Goal: Check status: Check status

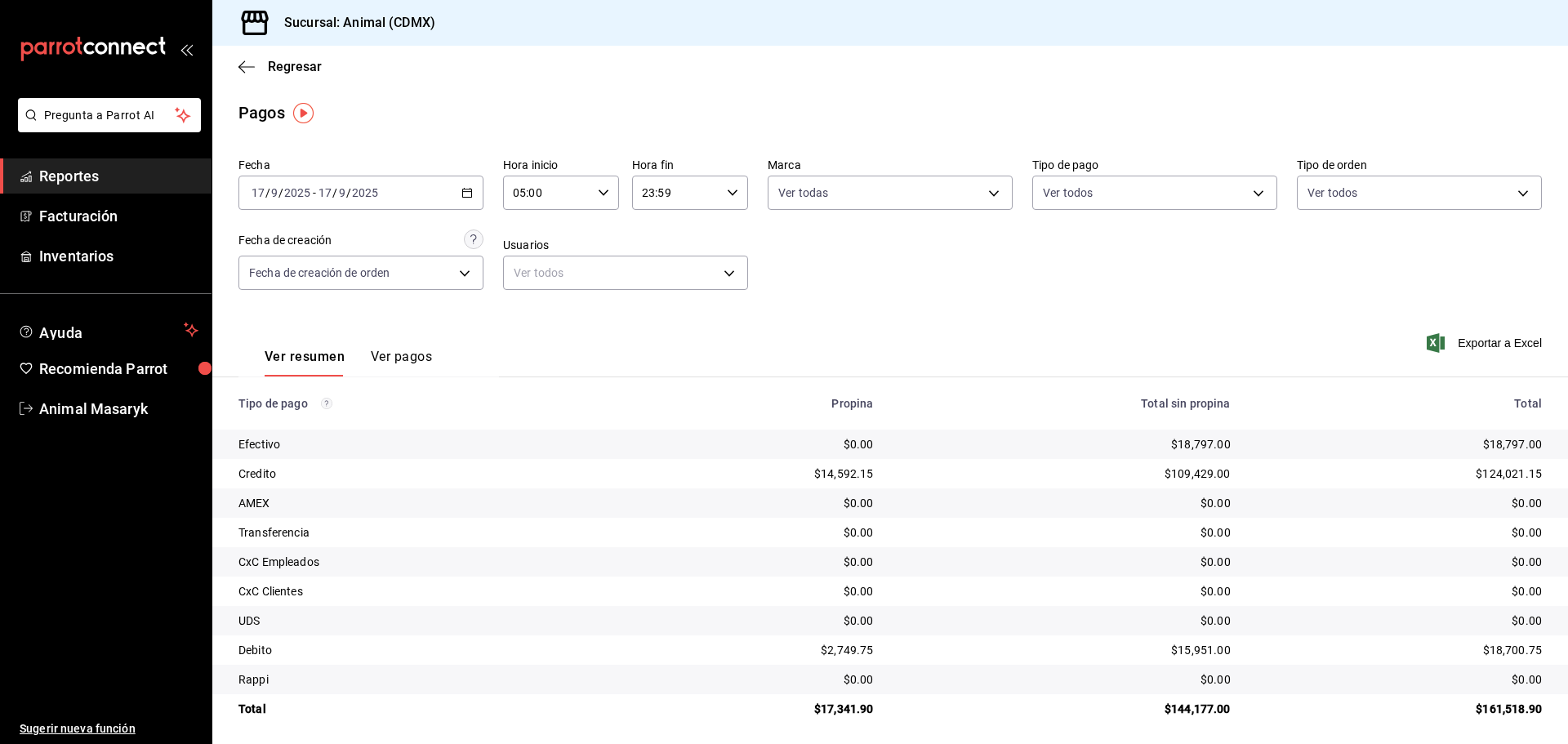
click at [394, 184] on div "[DATE] [DATE] - [DATE] [DATE]" at bounding box center [361, 193] width 245 height 34
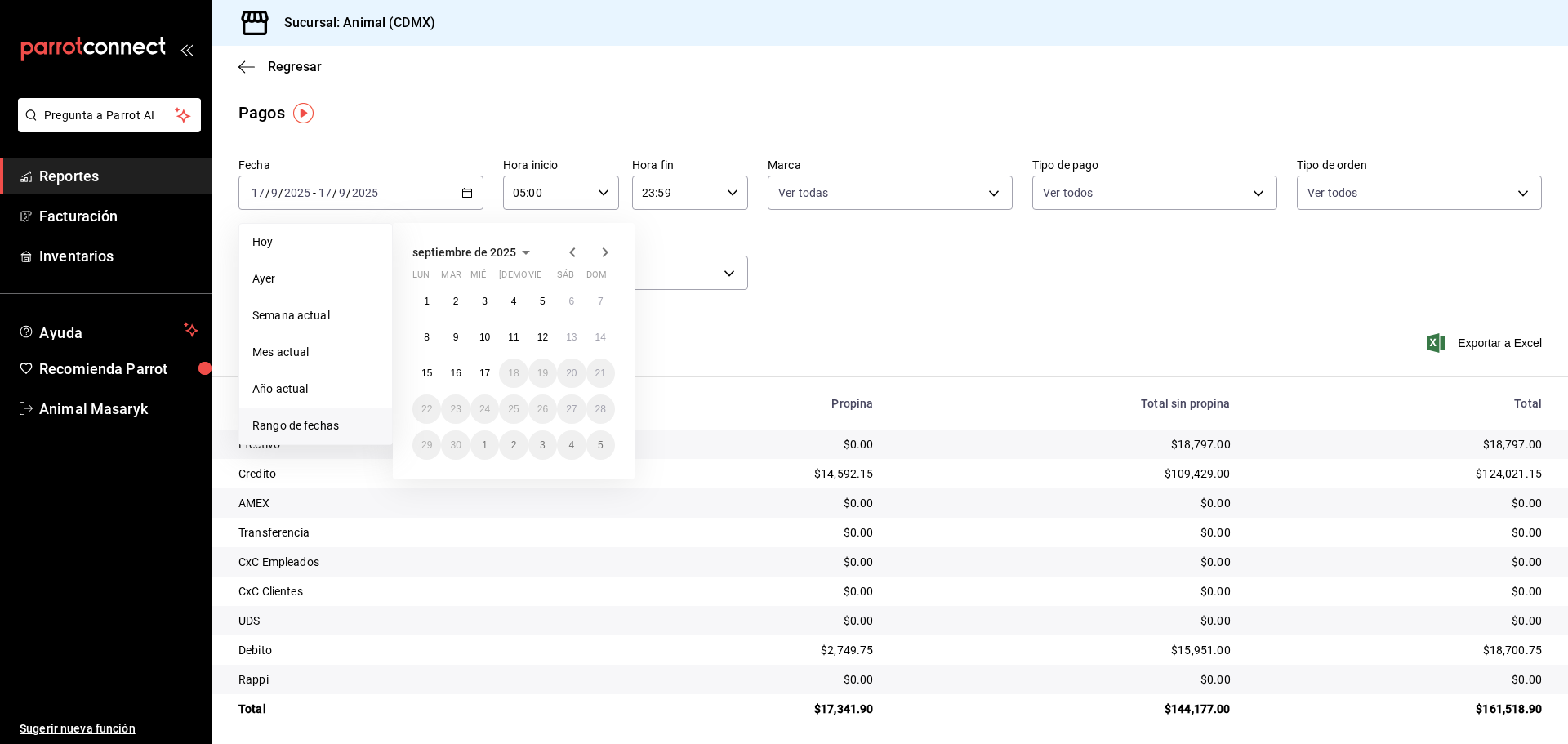
click at [470, 367] on div "1 2 3 4 5 6 7 8 9 10 11 12 13 14 15 16 17 18 19 20 21 22 23 24 25 26 27 28 29 3…" at bounding box center [513, 373] width 203 height 173
click at [462, 375] on button "16" at bounding box center [456, 373] width 28 height 29
click at [485, 373] on abbr "17" at bounding box center [484, 374] width 11 height 12
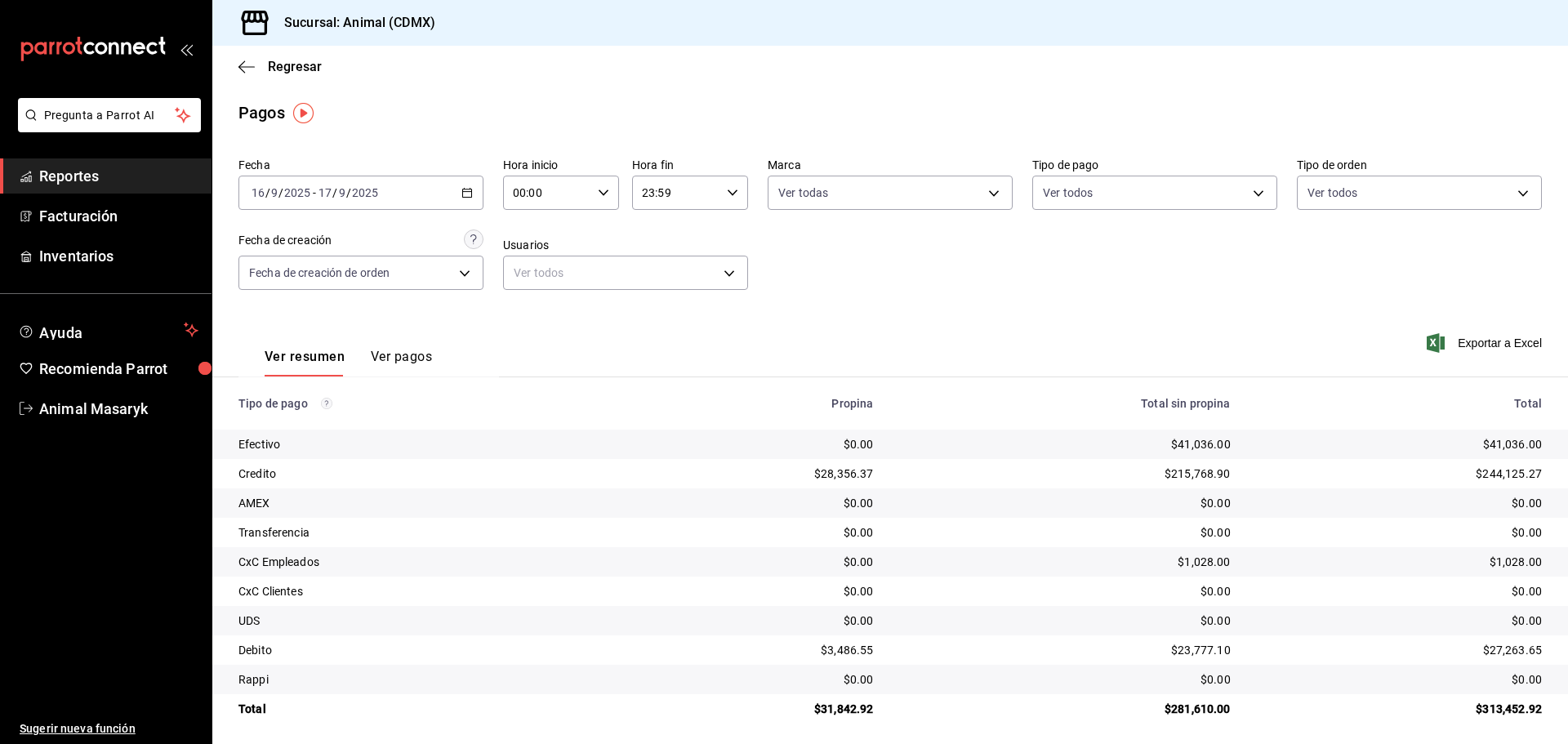
click at [589, 196] on div "00:00 Hora inicio" at bounding box center [561, 193] width 116 height 34
click at [524, 274] on button "05" at bounding box center [529, 266] width 51 height 33
type input "05:00"
click at [813, 202] on div at bounding box center [784, 372] width 1568 height 744
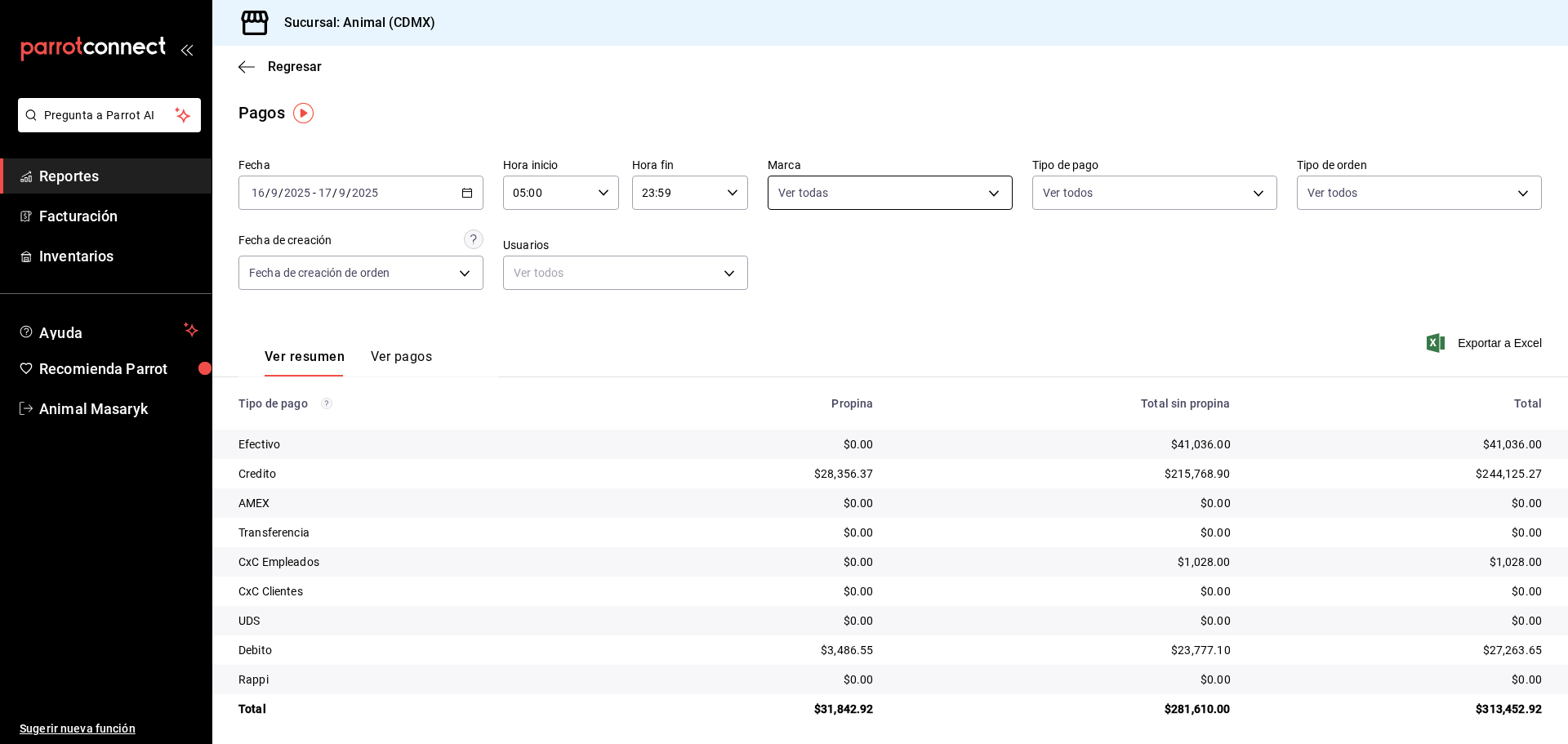
click at [902, 194] on body "Pregunta a Parrot AI Reportes Facturación Inventarios Ayuda Recomienda Parrot A…" at bounding box center [784, 372] width 1568 height 744
click at [1123, 251] on div at bounding box center [784, 372] width 1568 height 744
